Goal: Check status

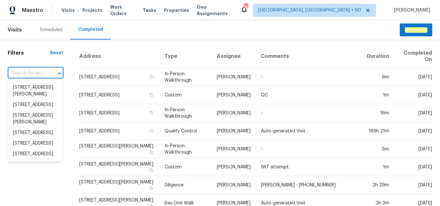
click at [32, 72] on input "text" at bounding box center [27, 74] width 38 height 10
paste input "[STREET_ADDRESS]"
type input "[STREET_ADDRESS]"
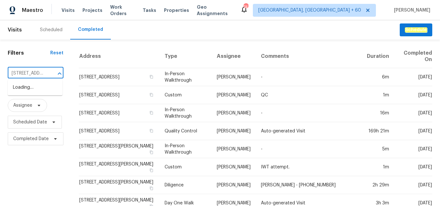
scroll to position [0, 44]
click at [25, 86] on li "[STREET_ADDRESS]" at bounding box center [35, 87] width 55 height 11
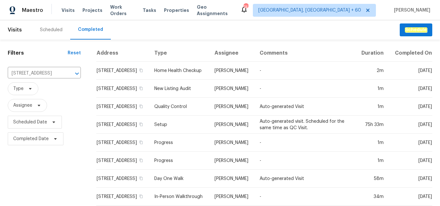
click at [30, 157] on div "Filters Reset [STREET_ADDRESS] ​ Type Assignee Scheduled Date Completed Date" at bounding box center [44, 126] width 88 height 172
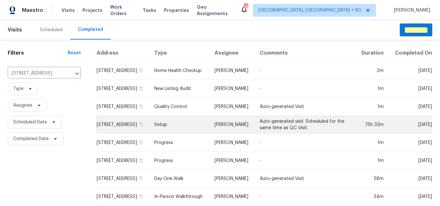
click at [187, 127] on td "Setup" at bounding box center [179, 125] width 60 height 18
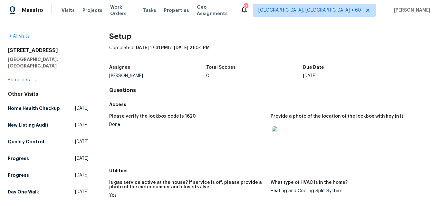
click at [203, 138] on figure "Please verify the lockbox code is 1620 Done" at bounding box center [190, 137] width 162 height 47
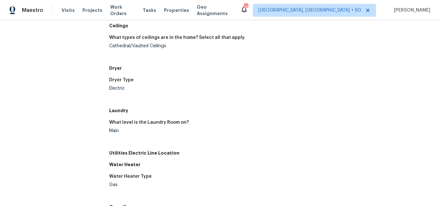
scroll to position [259, 0]
